Goal: Information Seeking & Learning: Check status

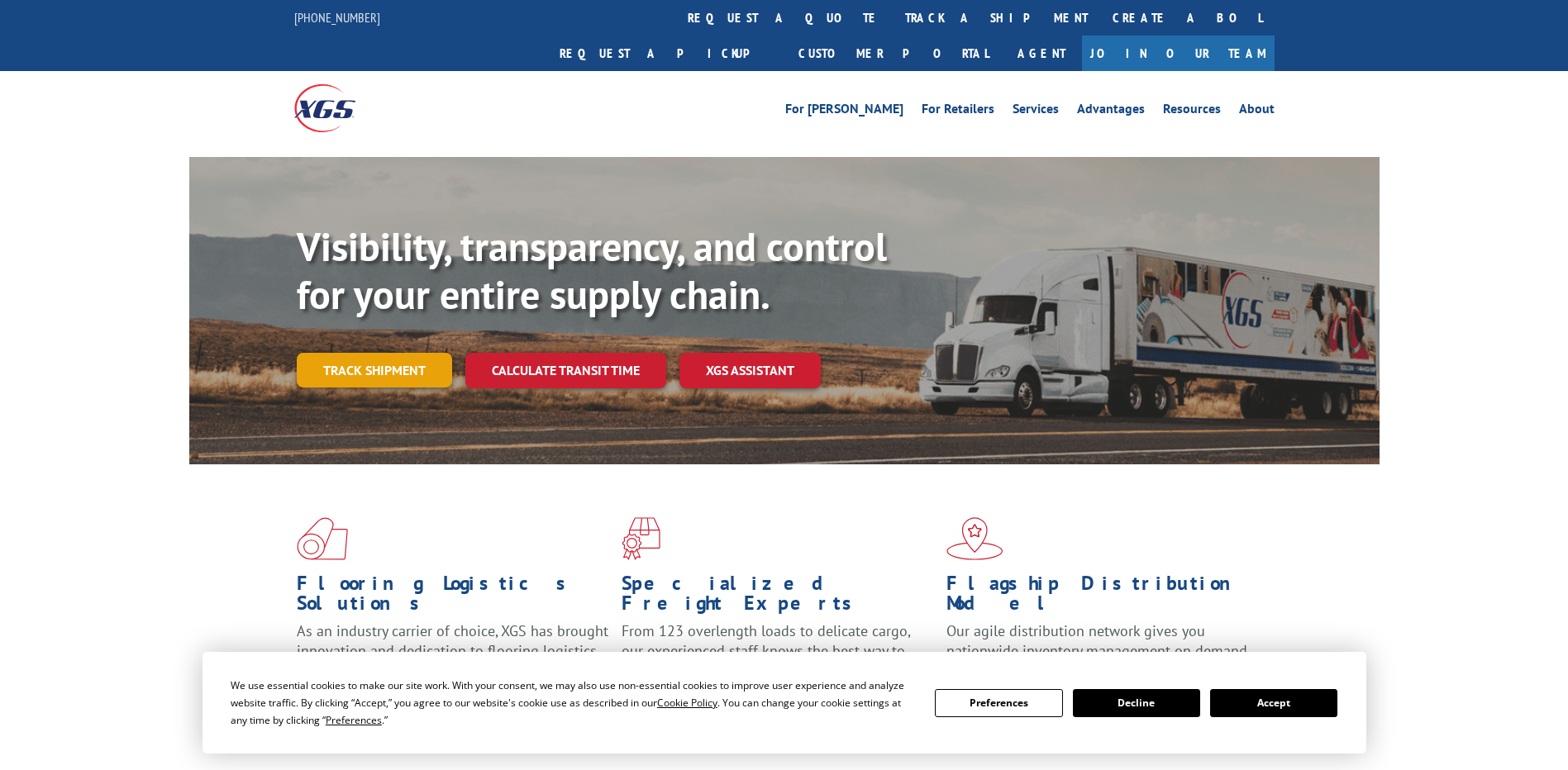
click at [372, 353] on link "Track shipment" at bounding box center [375, 371] width 155 height 35
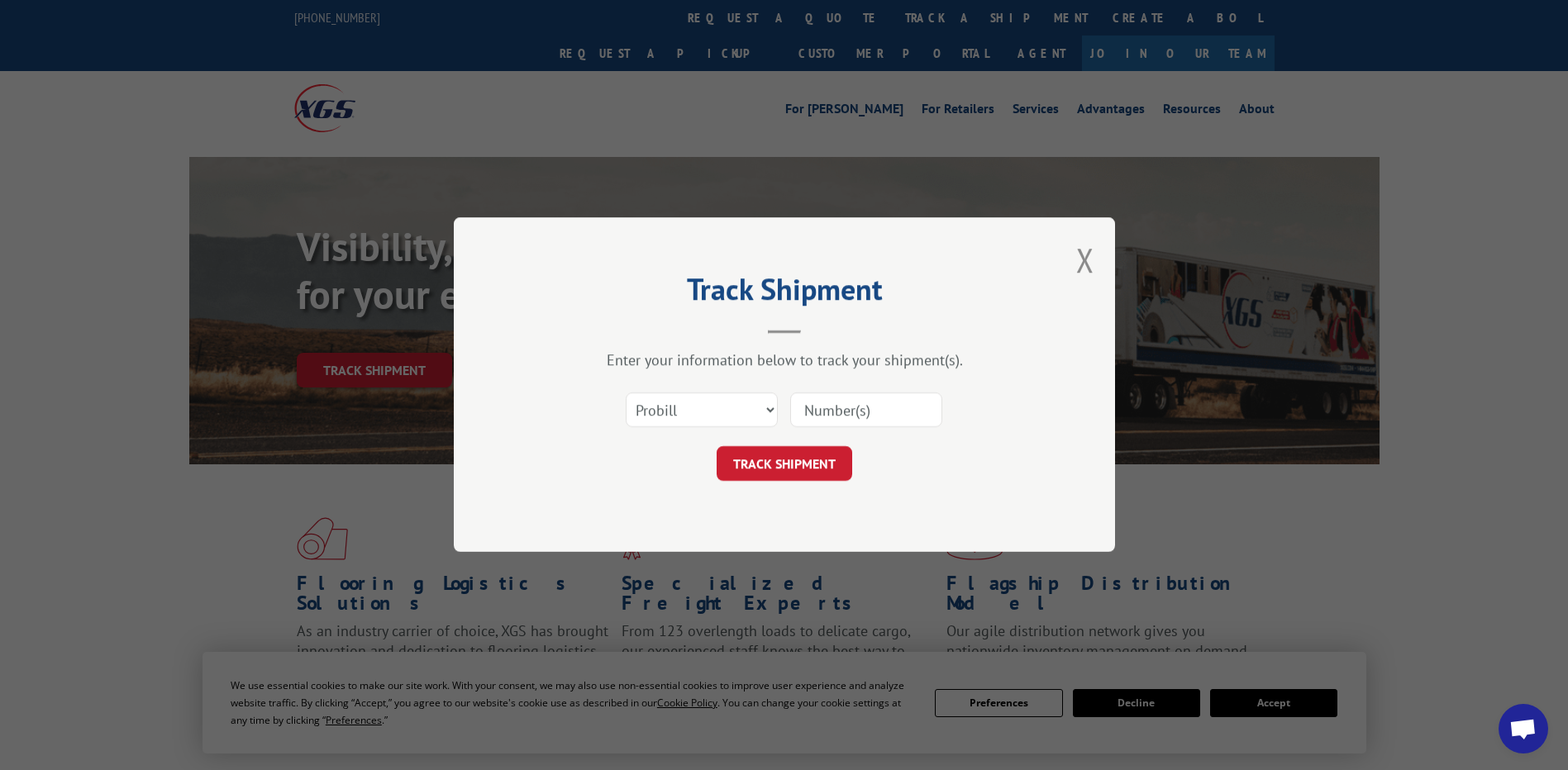
click at [781, 411] on div "Select category... Probill BOL PO" at bounding box center [784, 411] width 496 height 54
drag, startPoint x: 769, startPoint y: 411, endPoint x: 729, endPoint y: 417, distance: 40.4
click at [769, 411] on select "Select category... Probill BOL PO" at bounding box center [701, 411] width 152 height 35
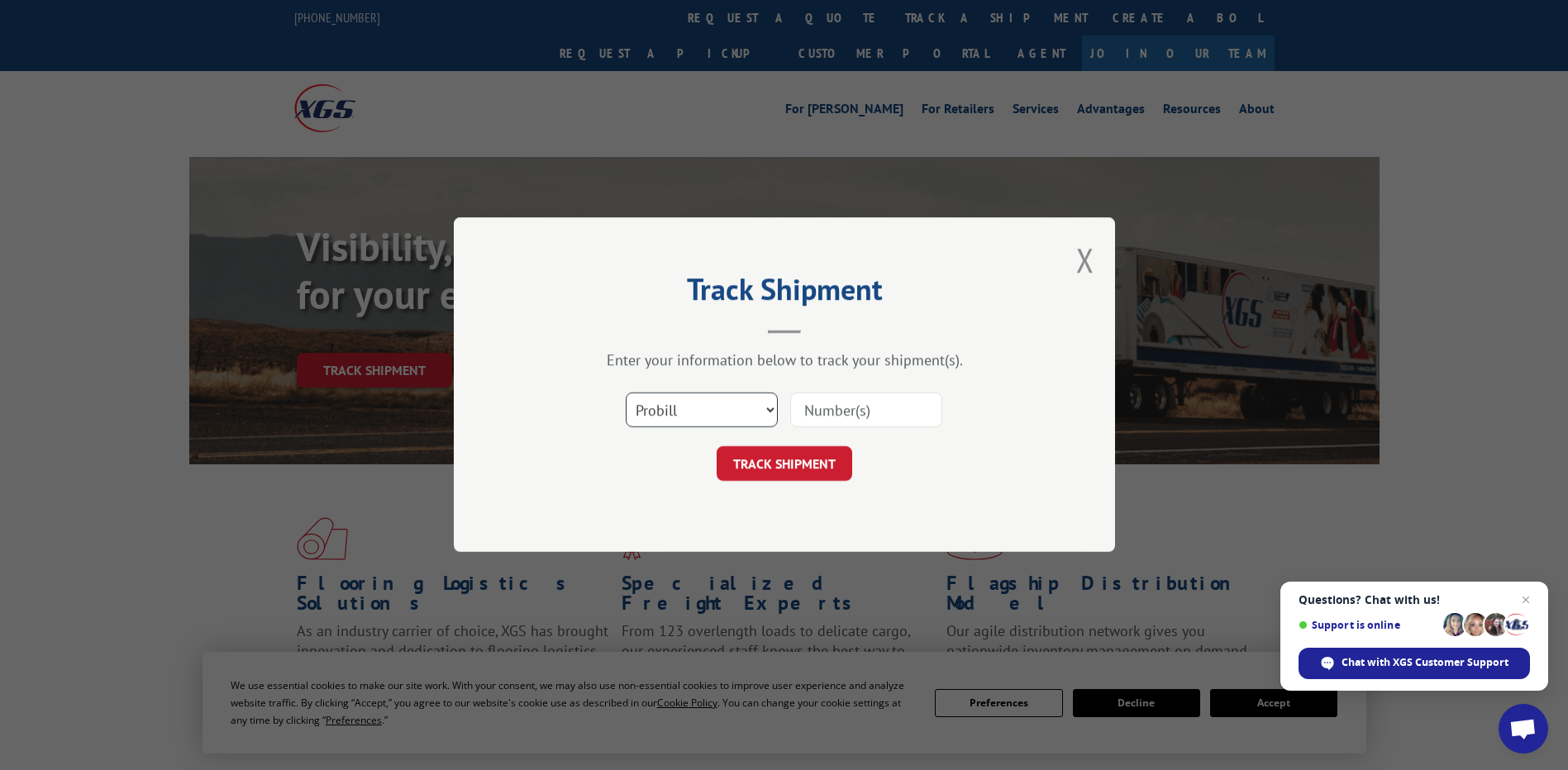
select select "bol"
click at [625, 393] on select "Select category... Probill BOL PO" at bounding box center [701, 411] width 152 height 35
click at [806, 414] on input at bounding box center [866, 411] width 152 height 35
type input "370616"
click button "TRACK SHIPMENT" at bounding box center [784, 465] width 136 height 35
